Goal: Task Accomplishment & Management: Manage account settings

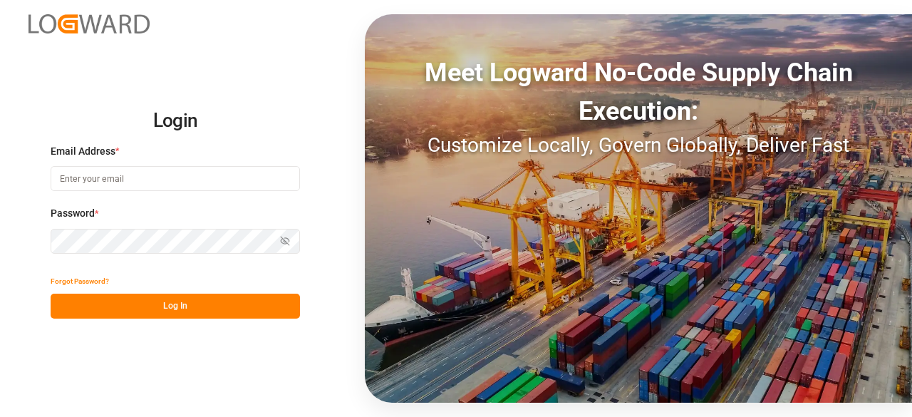
click at [95, 172] on input at bounding box center [175, 178] width 249 height 25
click at [0, 392] on com-1password-button at bounding box center [0, 417] width 0 height 0
type input "[EMAIL_ADDRESS][DOMAIN_NAME]"
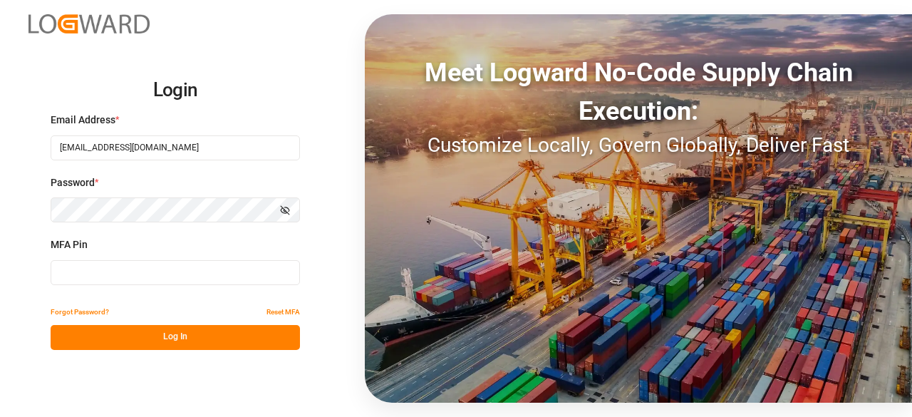
click at [158, 287] on div "MFA Pin" at bounding box center [175, 268] width 249 height 63
click at [157, 277] on input at bounding box center [175, 272] width 249 height 25
type input "909353"
click at [172, 328] on button "Log In" at bounding box center [175, 337] width 249 height 25
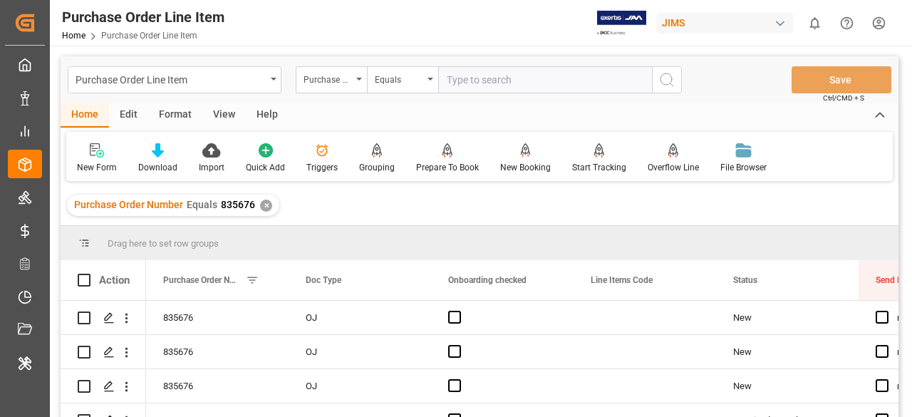
click at [266, 207] on div "✕" at bounding box center [266, 206] width 12 height 12
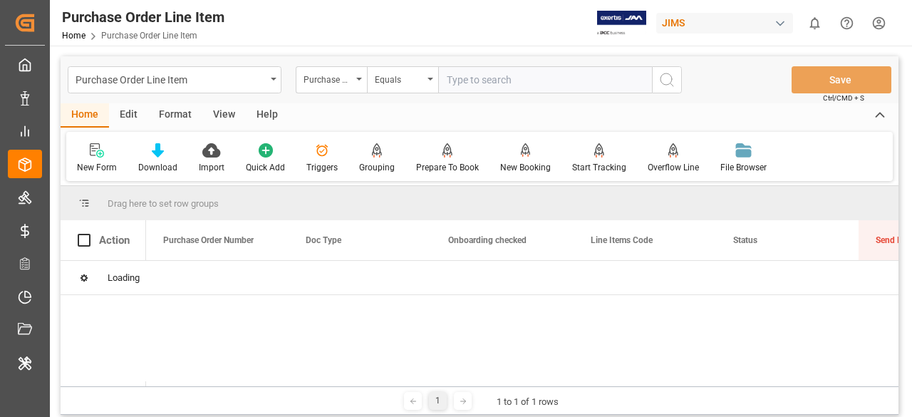
click at [472, 85] on input "text" at bounding box center [545, 79] width 214 height 27
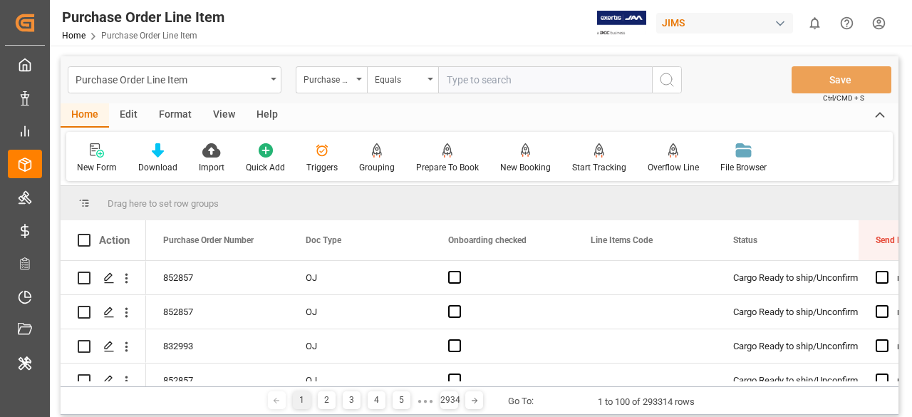
paste input "841102"
type input "841102"
click at [668, 89] on button "search button" at bounding box center [667, 79] width 30 height 27
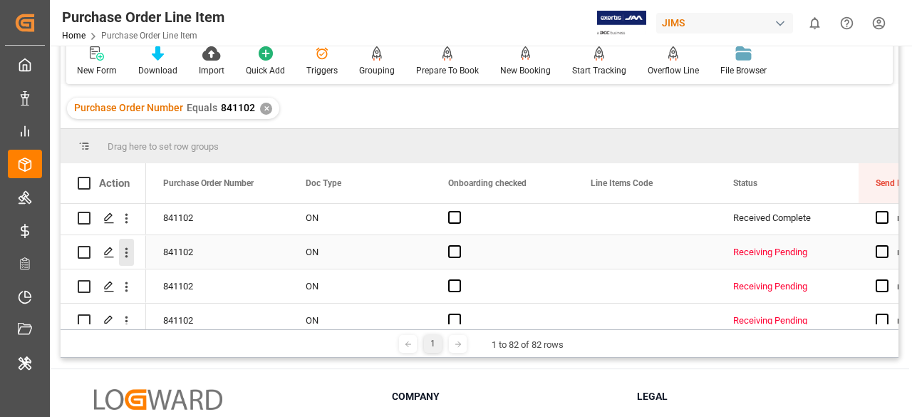
click at [125, 249] on icon "open menu" at bounding box center [126, 253] width 3 height 10
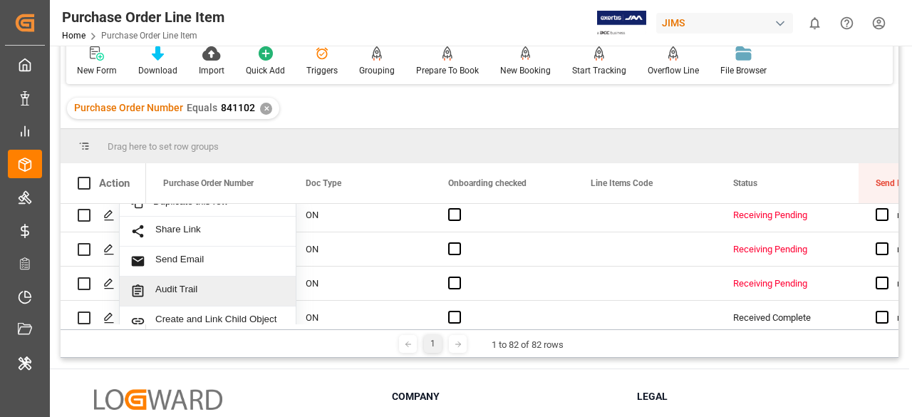
click at [203, 284] on span "Audit Trail" at bounding box center [220, 291] width 130 height 15
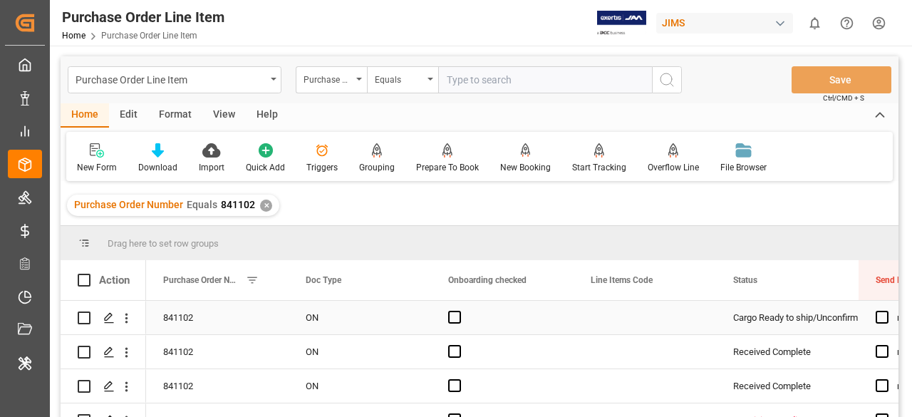
scroll to position [71, 0]
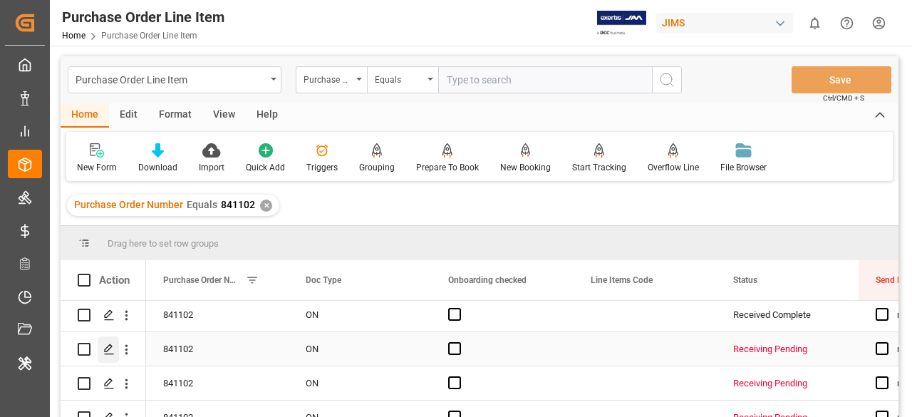
click at [105, 350] on polygon "Press SPACE to select this row." at bounding box center [108, 348] width 7 height 7
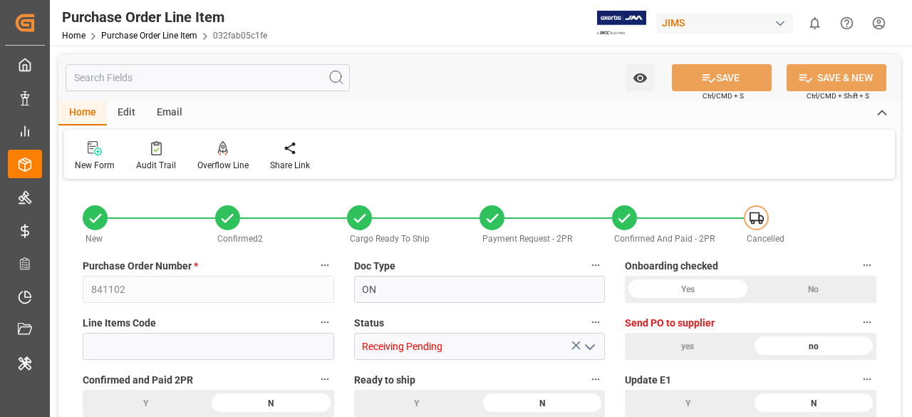
click at [188, 76] on input "text" at bounding box center [208, 77] width 284 height 27
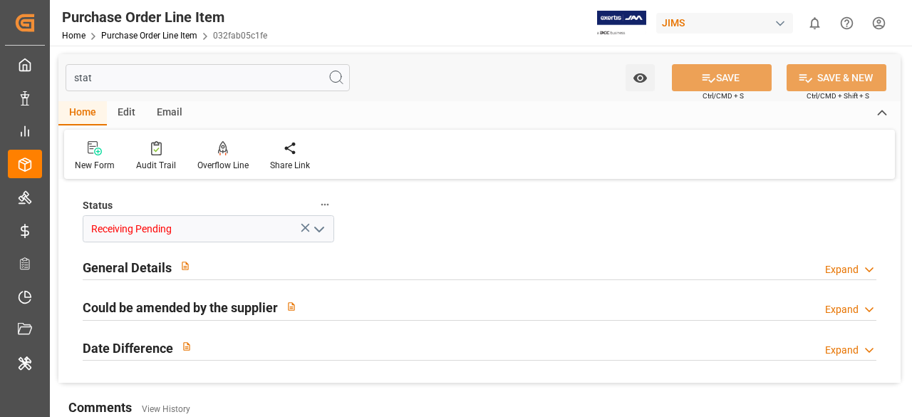
type input "stat"
click at [845, 269] on div "Expand" at bounding box center [841, 269] width 33 height 15
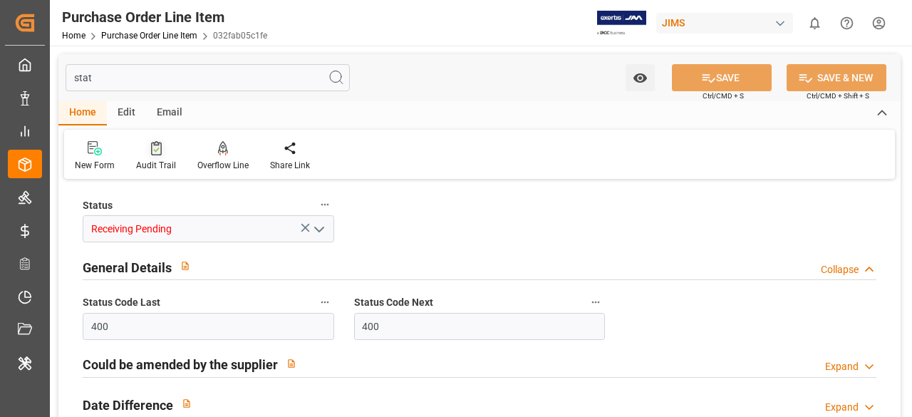
click at [148, 169] on div "Audit Trail" at bounding box center [156, 165] width 40 height 13
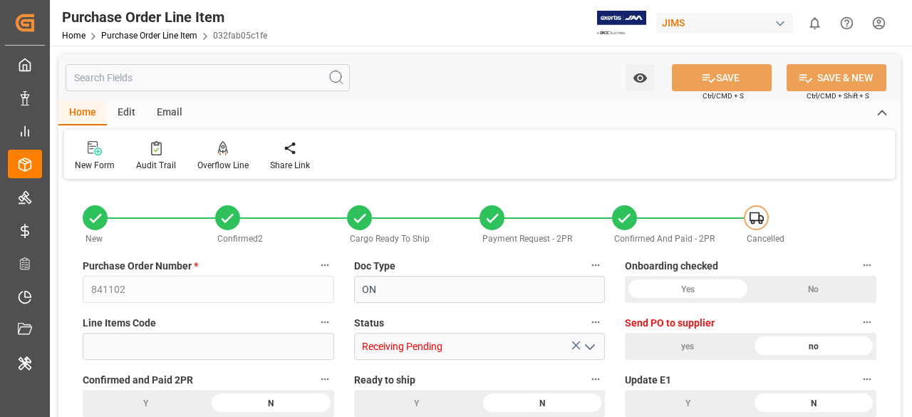
drag, startPoint x: 379, startPoint y: 58, endPoint x: 403, endPoint y: 59, distance: 24.2
click at [401, 59] on div "Watch Option SAVE Ctrl/CMD + S SAVE & NEW Ctrl/CMD + Shift + S" at bounding box center [479, 77] width 842 height 47
click at [597, 323] on icon "button" at bounding box center [595, 321] width 11 height 11
click at [624, 343] on li "Audits" at bounding box center [634, 346] width 94 height 24
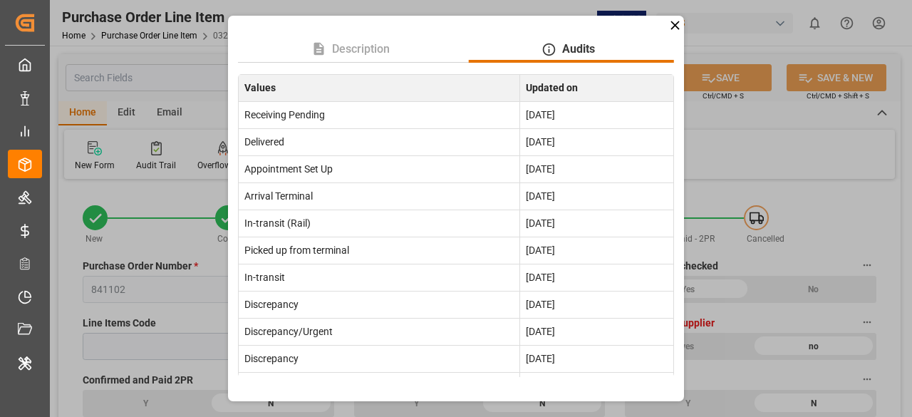
click at [674, 24] on icon at bounding box center [675, 25] width 9 height 9
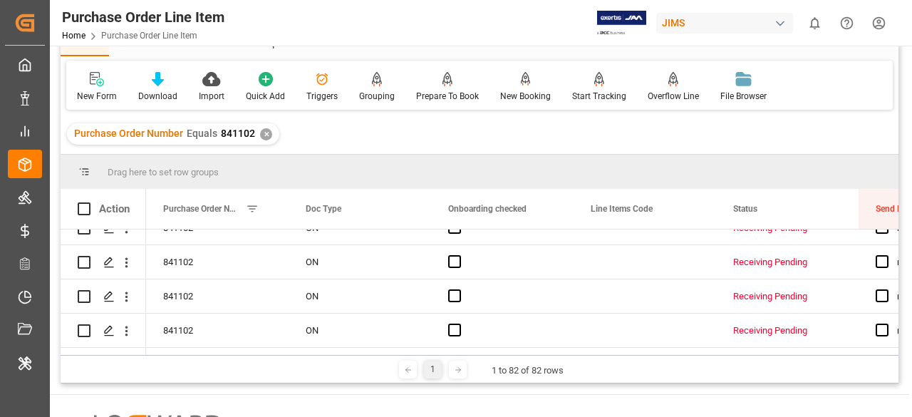
scroll to position [71, 0]
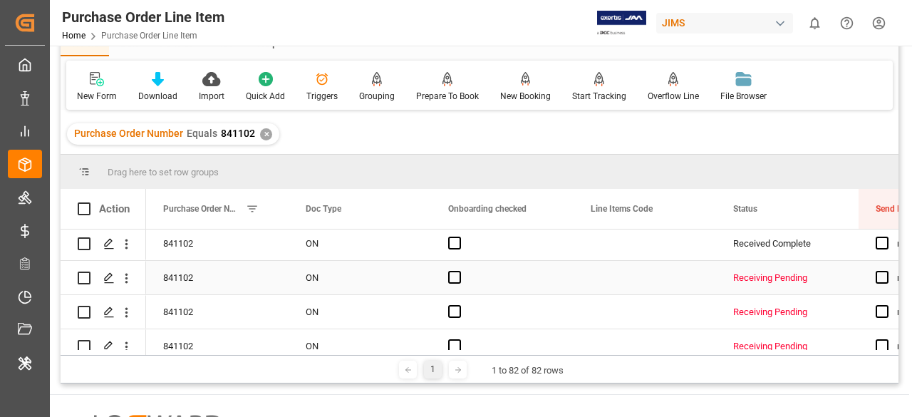
click at [780, 278] on div "Receiving Pending" at bounding box center [787, 278] width 108 height 33
click at [761, 316] on div "Receiving Pending" at bounding box center [787, 312] width 108 height 33
click at [787, 276] on div "Receiving Pending" at bounding box center [787, 278] width 108 height 33
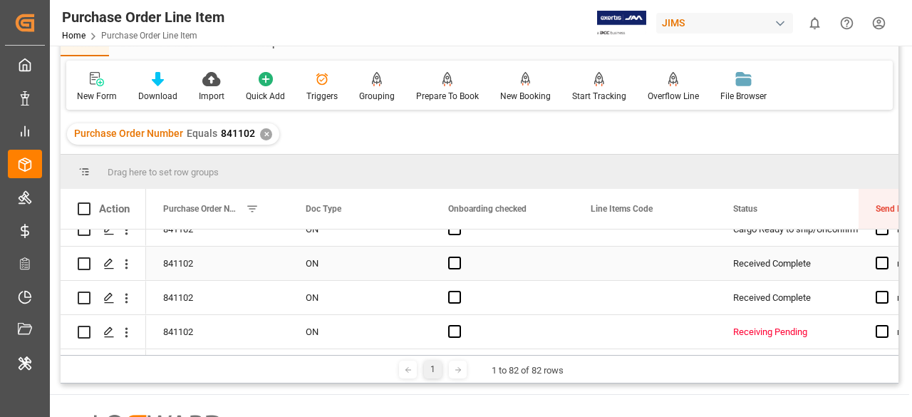
scroll to position [88, 0]
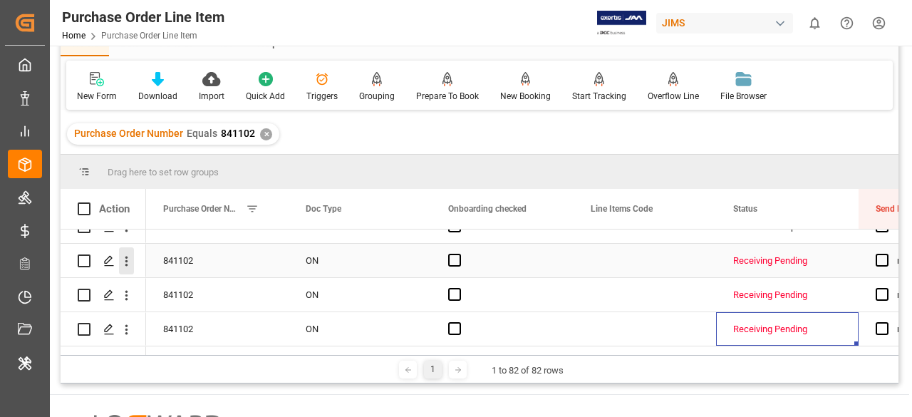
click at [127, 258] on icon "open menu" at bounding box center [126, 262] width 3 height 10
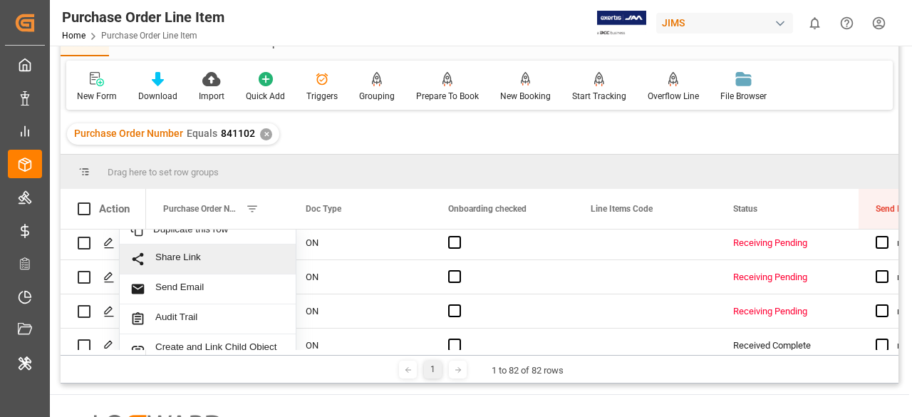
scroll to position [160, 0]
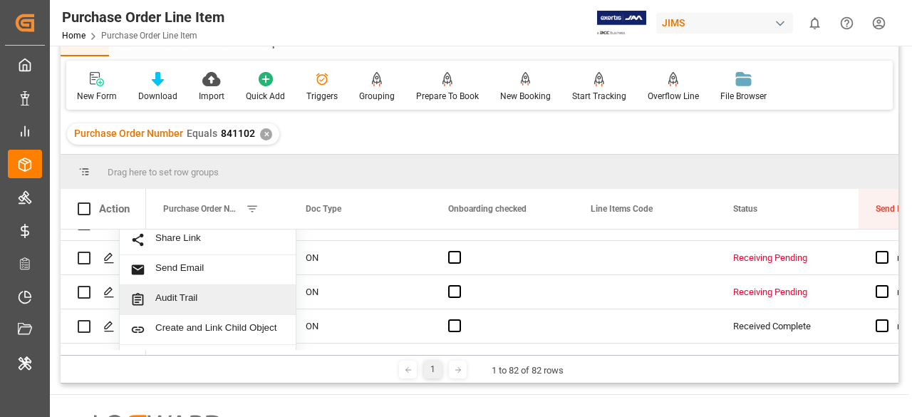
click at [202, 292] on span "Audit Trail" at bounding box center [220, 299] width 130 height 15
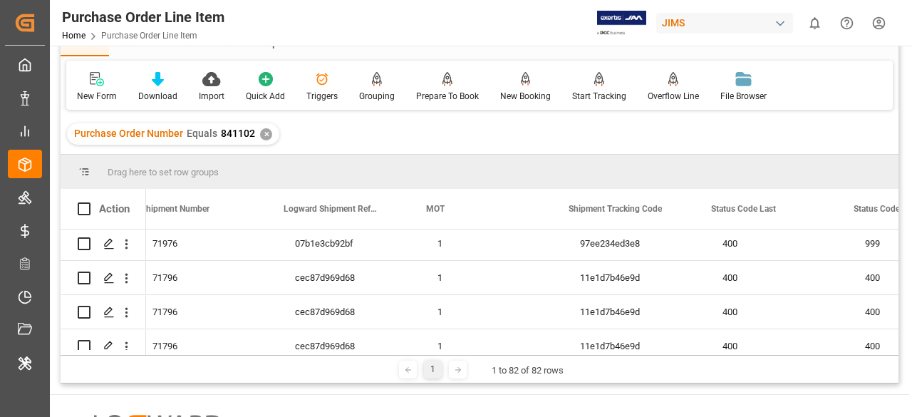
scroll to position [0, 2609]
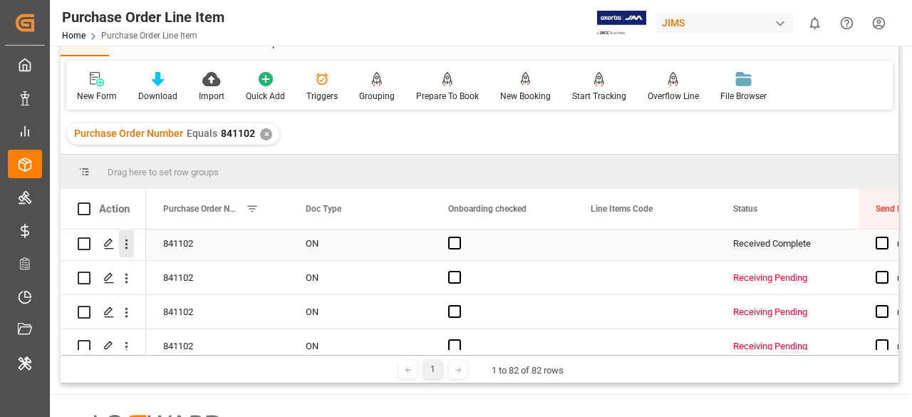
click at [123, 245] on icon "open menu" at bounding box center [126, 244] width 15 height 15
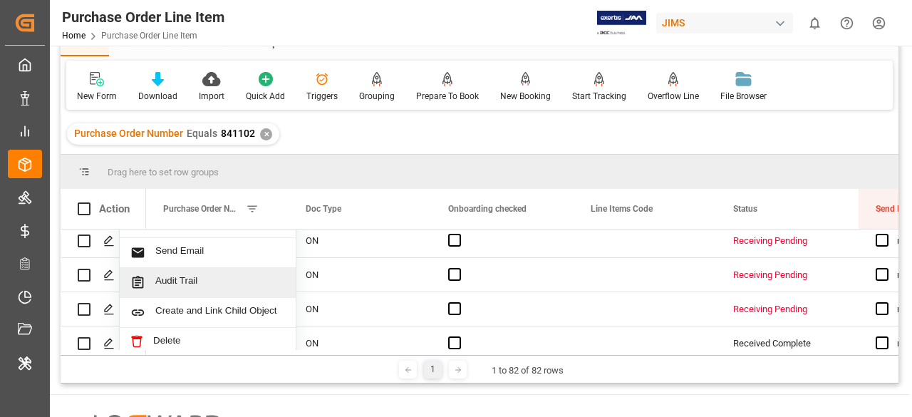
click at [194, 277] on span "Audit Trail" at bounding box center [220, 282] width 130 height 15
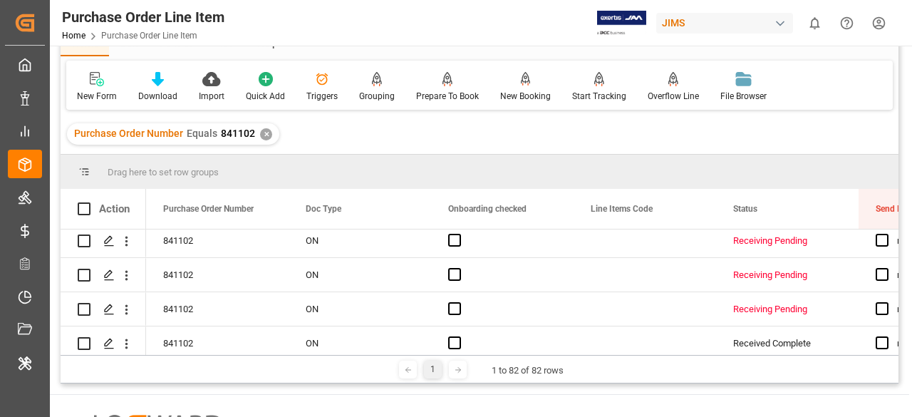
click at [130, 316] on icon "open menu" at bounding box center [126, 309] width 15 height 15
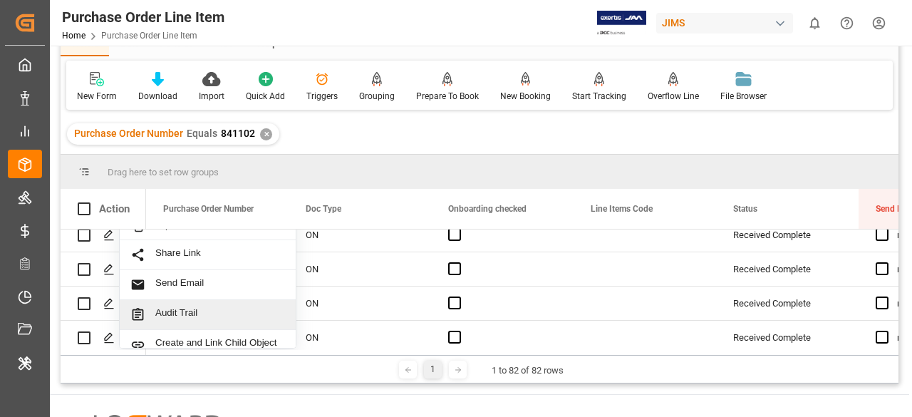
click at [210, 307] on span "Audit Trail" at bounding box center [220, 314] width 130 height 15
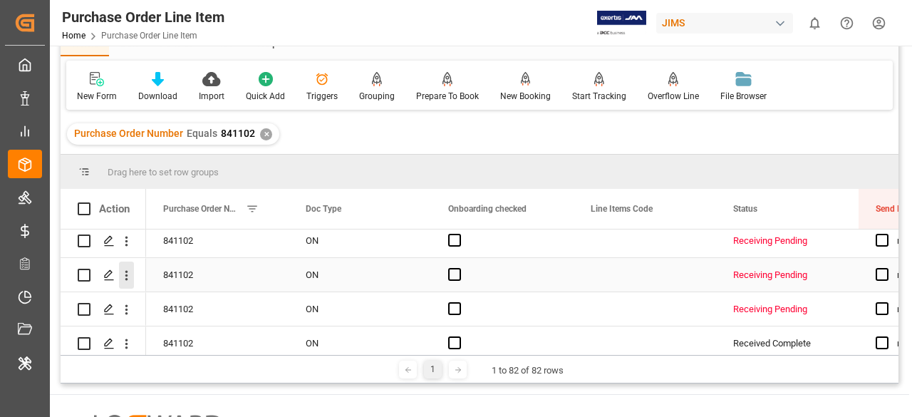
click at [121, 272] on icon "open menu" at bounding box center [126, 275] width 15 height 15
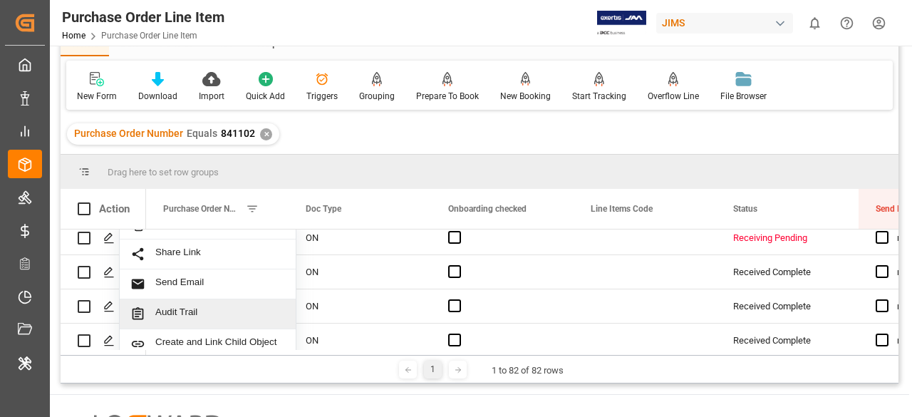
click at [214, 306] on span "Audit Trail" at bounding box center [220, 313] width 130 height 15
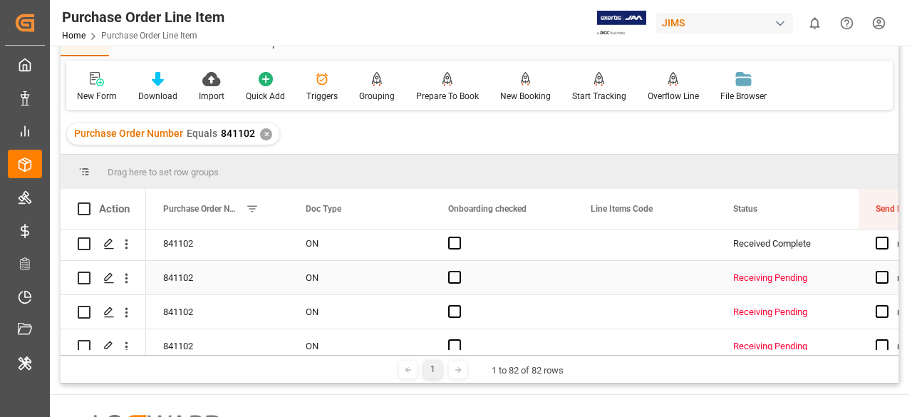
click at [758, 273] on div "Receiving Pending" at bounding box center [787, 278] width 108 height 33
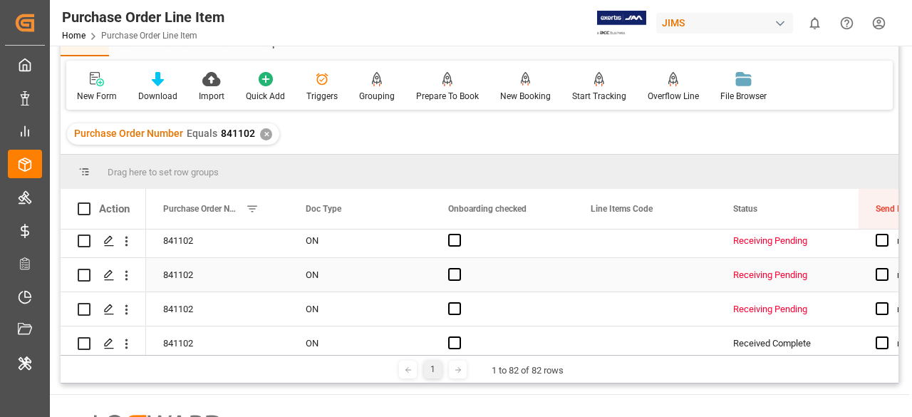
click at [788, 269] on div "Receiving Pending" at bounding box center [787, 275] width 108 height 33
click at [761, 244] on div "Receiving Pending" at bounding box center [787, 240] width 108 height 33
click at [760, 272] on div "Receiving Pending" at bounding box center [787, 275] width 108 height 33
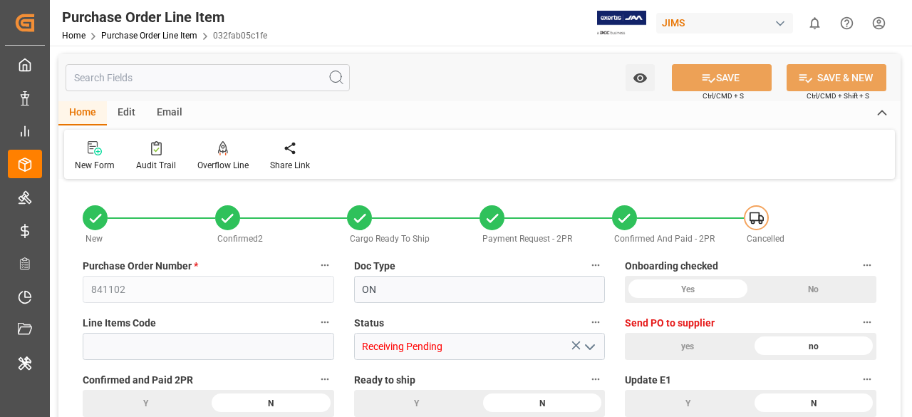
click at [275, 83] on input "text" at bounding box center [208, 77] width 284 height 27
click at [156, 29] on div "Home Purchase Order Line Item 032fab05c1fe" at bounding box center [164, 35] width 205 height 15
click at [164, 32] on link "Purchase Order Line Item" at bounding box center [149, 36] width 96 height 10
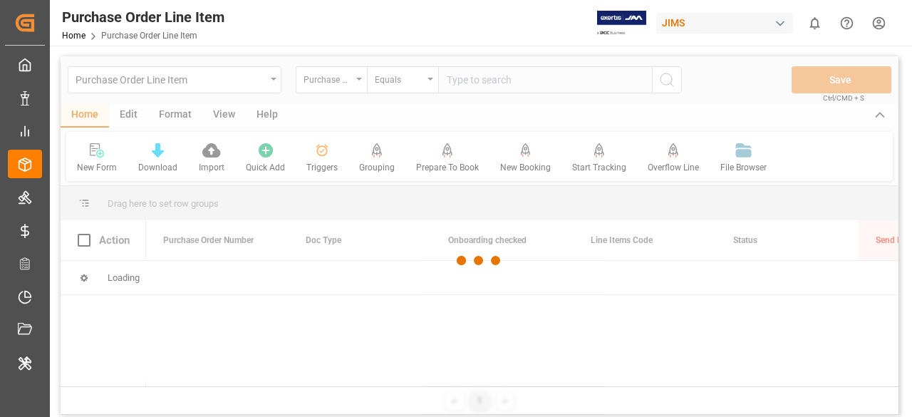
click at [251, 81] on div "Purchase Order Line Item" at bounding box center [171, 79] width 190 height 18
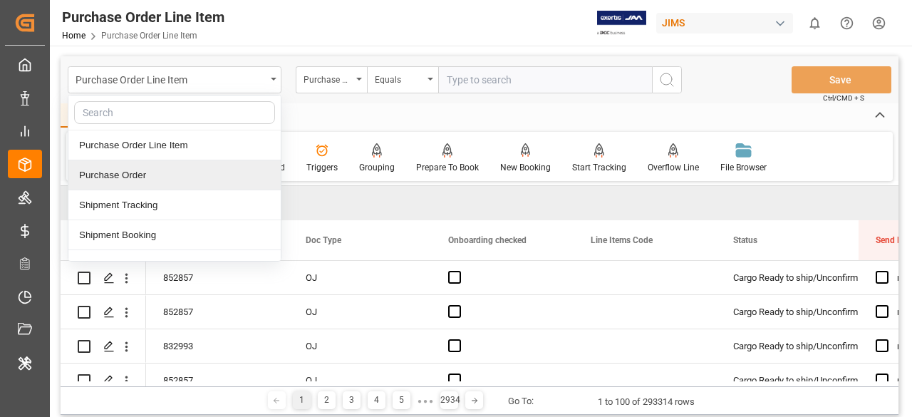
click at [187, 179] on div "Purchase Order" at bounding box center [174, 175] width 212 height 30
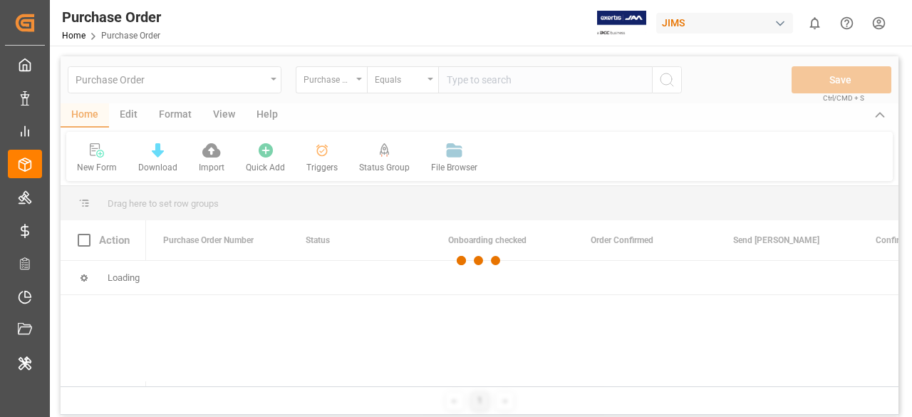
click at [477, 91] on div at bounding box center [480, 260] width 838 height 408
click at [493, 78] on input "text" at bounding box center [545, 79] width 214 height 27
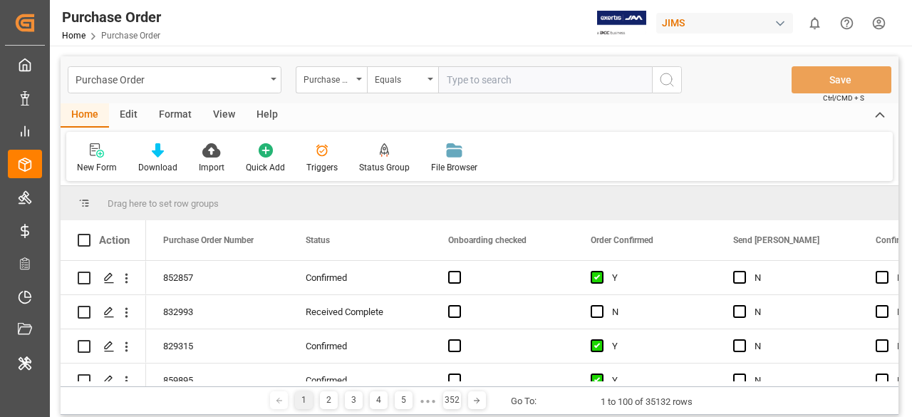
paste input "841102"
type input "841102"
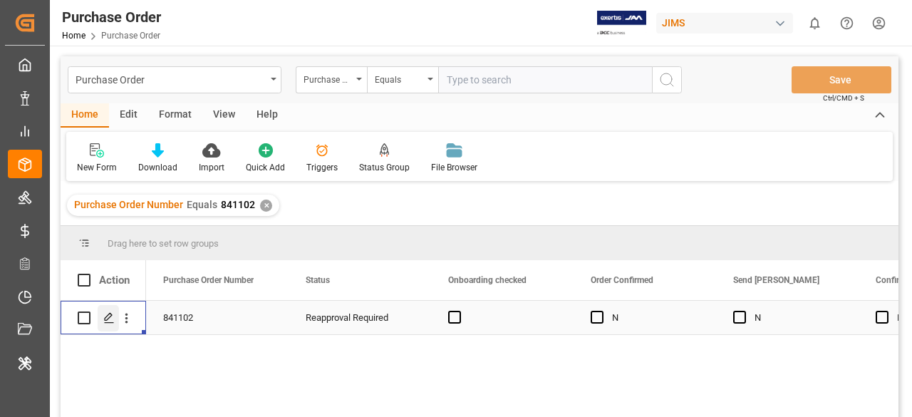
click at [108, 319] on icon "Press SPACE to select this row." at bounding box center [108, 317] width 11 height 11
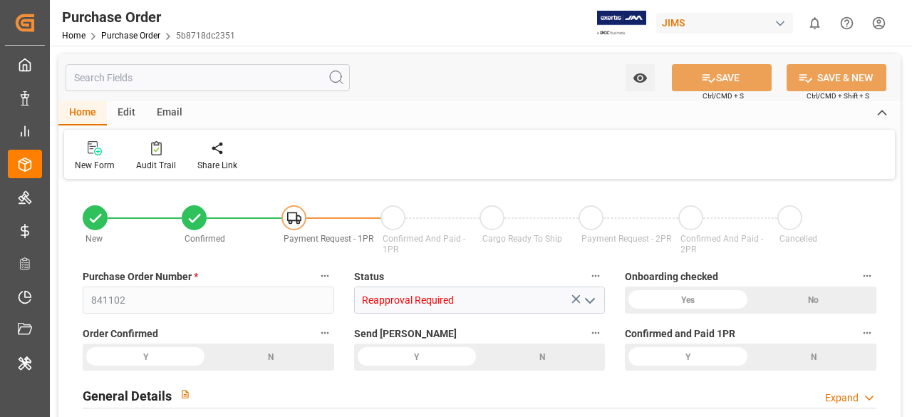
type input "12"
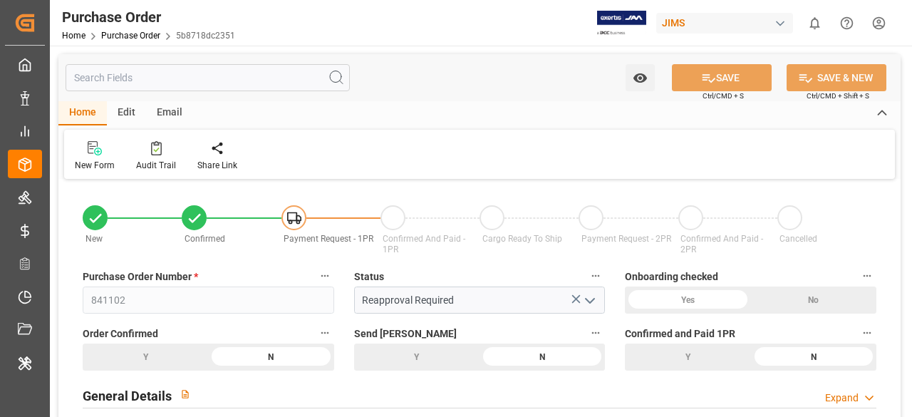
click at [252, 82] on input "text" at bounding box center [208, 77] width 284 height 27
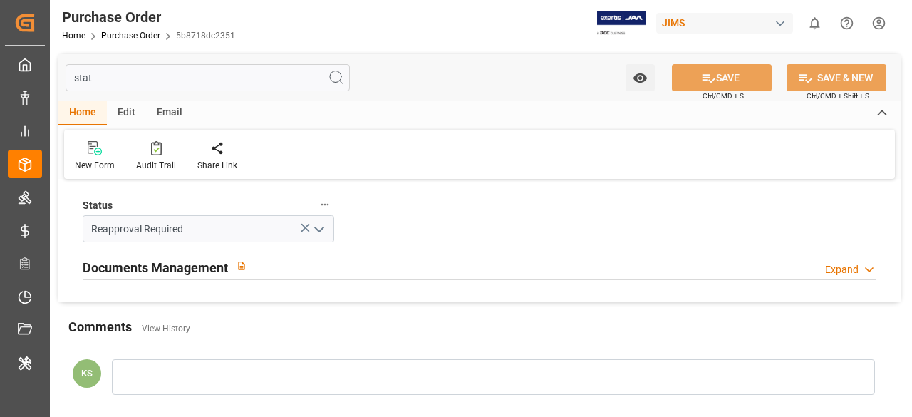
type input "stat"
click at [827, 270] on div "Expand" at bounding box center [841, 269] width 33 height 15
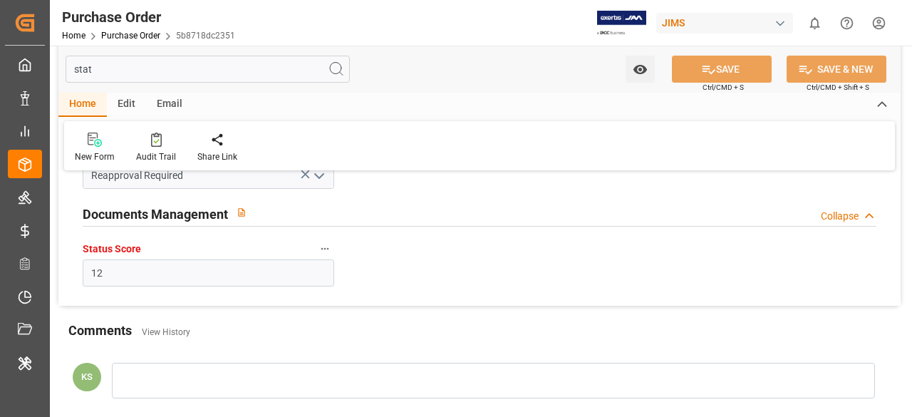
scroll to position [71, 0]
